Goal: Task Accomplishment & Management: Use online tool/utility

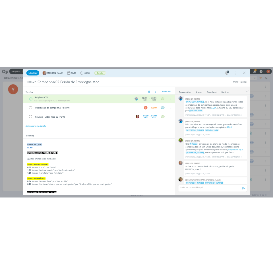
scroll to position [404, 0]
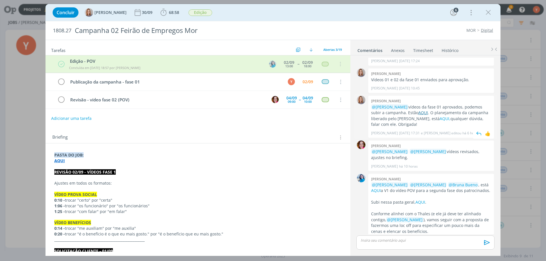
click at [418, 110] on link "AQUI" at bounding box center [423, 112] width 10 height 5
click at [440, 116] on link "AQUI," at bounding box center [445, 118] width 11 height 5
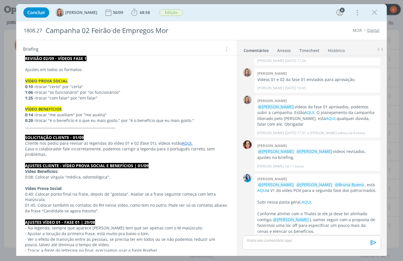
scroll to position [0, 0]
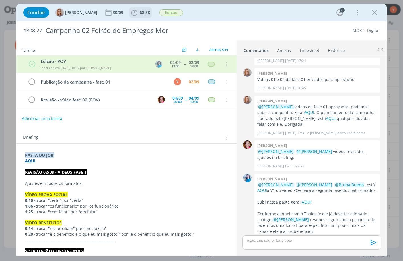
click at [138, 11] on b "68:58" at bounding box center [144, 13] width 13 height 4
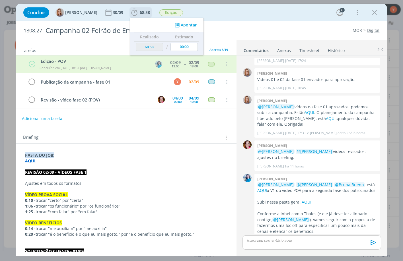
click at [187, 26] on button "Apontar" at bounding box center [185, 25] width 24 height 6
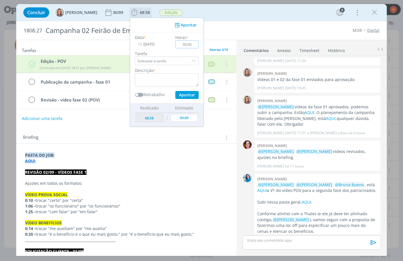
click at [193, 46] on input "00:00" at bounding box center [186, 44] width 23 height 8
type input "03:00"
click at [171, 78] on textarea "dialog" at bounding box center [167, 79] width 64 height 13
type textarea "A"
type textarea "S"
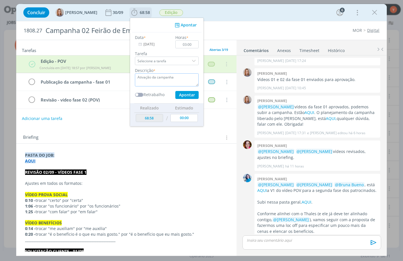
type textarea "Ativação da campanha"
click at [191, 93] on button "Apontar" at bounding box center [186, 95] width 23 height 8
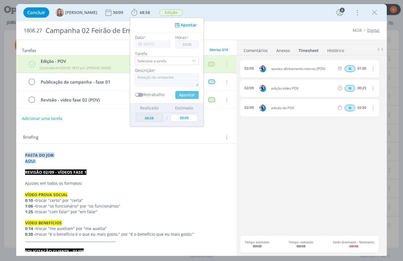
type input "71:58"
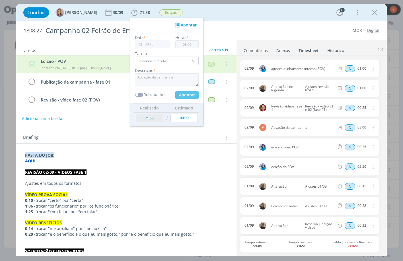
type input "00:00"
click at [215, 135] on div "Briefing Briefings Predefinidos Versões do Briefing Ver Briefing do Projeto" at bounding box center [127, 137] width 208 height 7
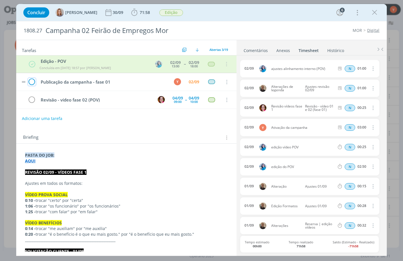
click at [33, 81] on icon "dialog" at bounding box center [32, 82] width 8 height 9
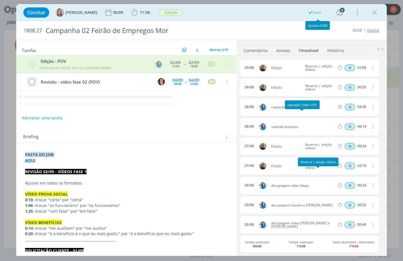
scroll to position [199, 0]
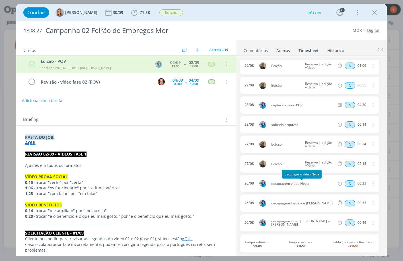
click at [262, 47] on link "Comentários" at bounding box center [255, 49] width 25 height 8
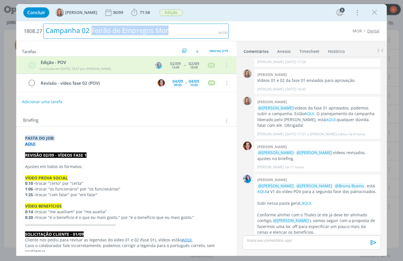
drag, startPoint x: 173, startPoint y: 34, endPoint x: 93, endPoint y: 33, distance: 79.6
click at [93, 33] on div "Campanha 02 Feirão de Empregos Mor" at bounding box center [135, 31] width 185 height 15
copy div "Feirão de Empregos Mor"
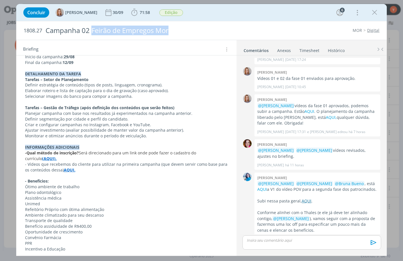
scroll to position [404, 0]
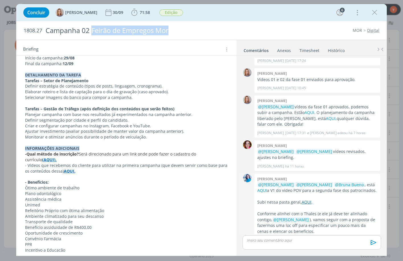
click at [307, 199] on link "AQUI" at bounding box center [306, 201] width 10 height 5
click at [42, 157] on strong "(AQUI)." at bounding box center [49, 159] width 15 height 5
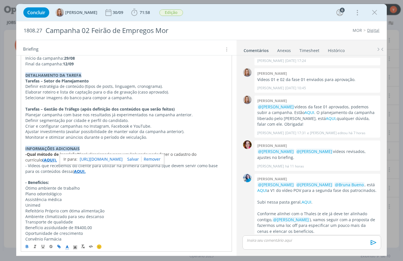
click at [109, 159] on link "[URL][DOMAIN_NAME]" at bounding box center [101, 159] width 43 height 7
click at [124, 129] on p "Ajustar investimento (avaliar possibilidade de manter valor da campanha anterio…" at bounding box center [126, 132] width 202 height 6
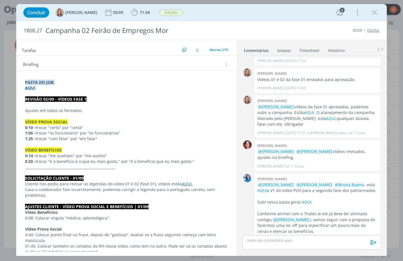
scroll to position [0, 0]
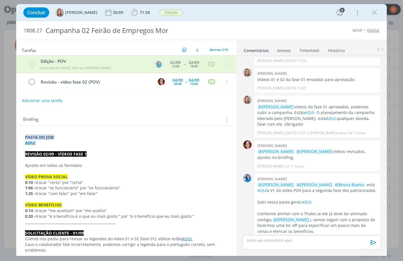
click at [68, 157] on p "REVISÃO 02/09 - VÍDEOS FASE 1" at bounding box center [126, 154] width 203 height 6
